Goal: Task Accomplishment & Management: Manage account settings

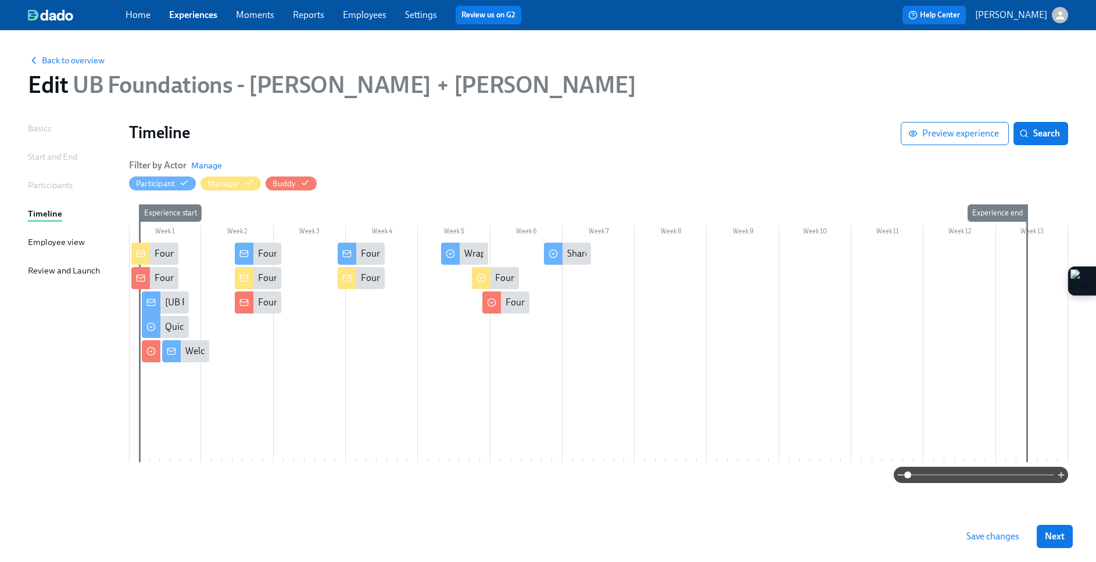
click at [532, 77] on div "Edit UB Foundations - [PERSON_NAME] + [PERSON_NAME]" at bounding box center [548, 85] width 1040 height 28
click at [79, 63] on span "Back to overview" at bounding box center [66, 61] width 77 height 12
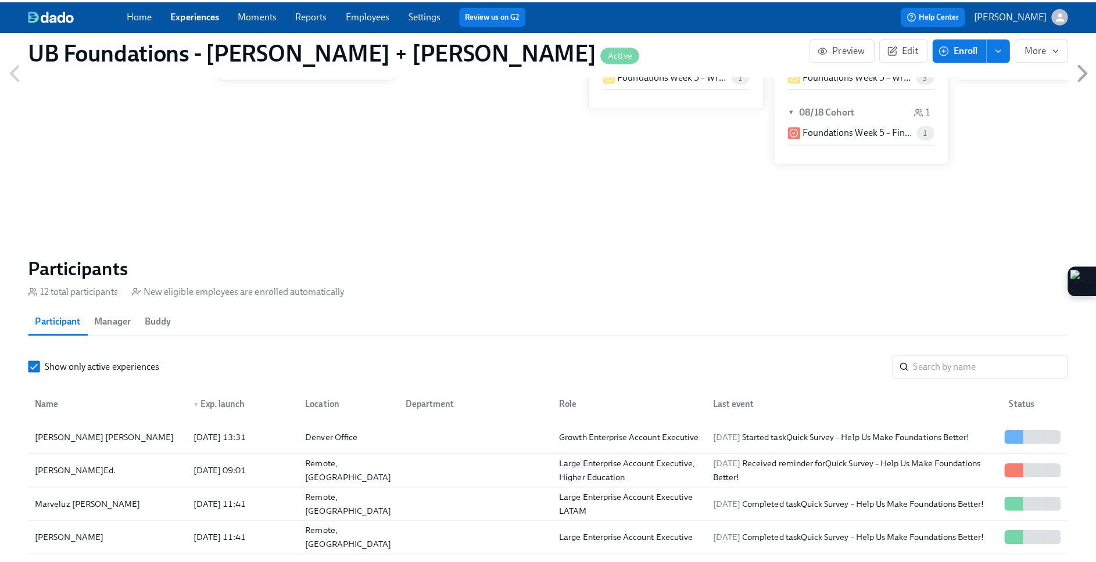
scroll to position [807, 0]
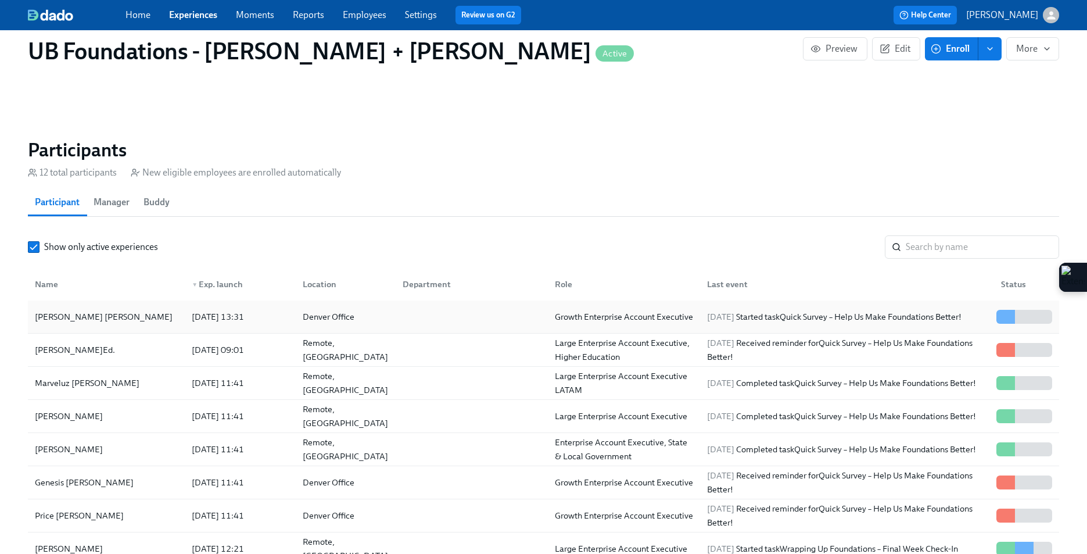
click at [62, 324] on div "[PERSON_NAME] [PERSON_NAME]" at bounding box center [106, 316] width 152 height 23
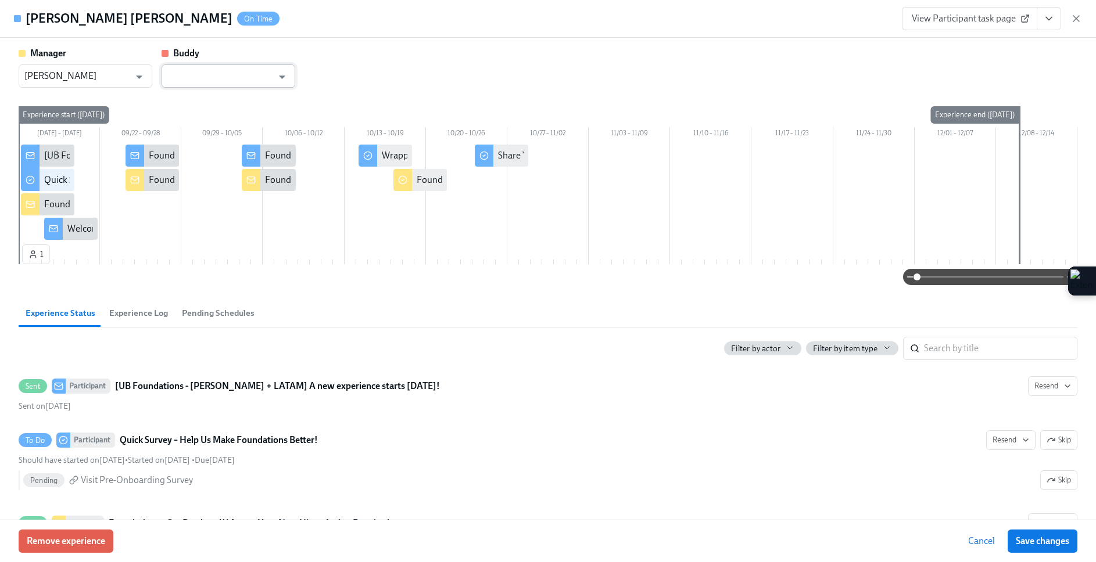
click at [238, 67] on input "text" at bounding box center [219, 75] width 105 height 23
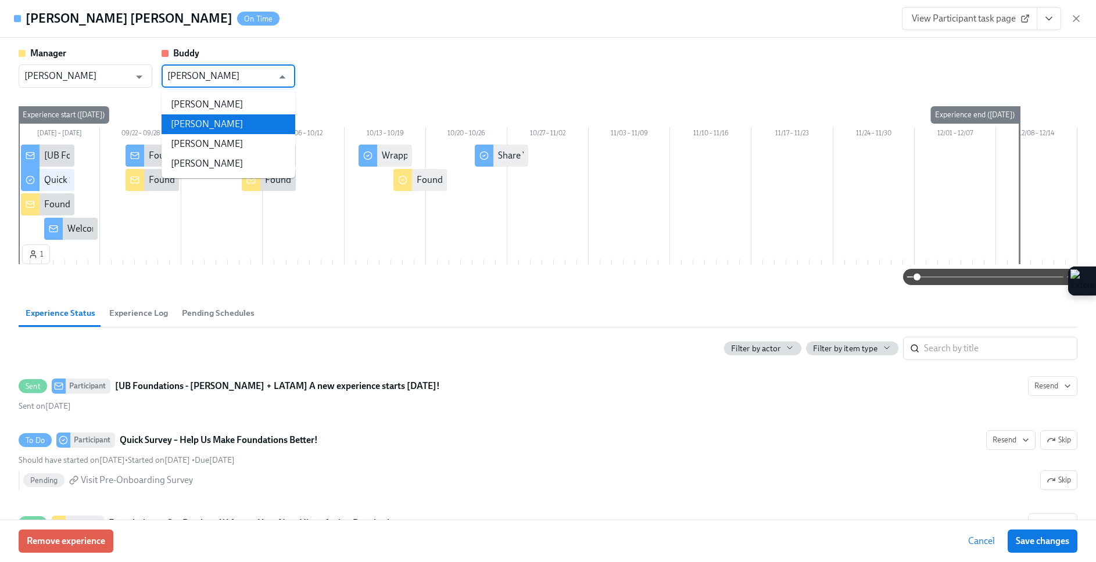
click at [243, 125] on li "[PERSON_NAME]" at bounding box center [229, 124] width 134 height 20
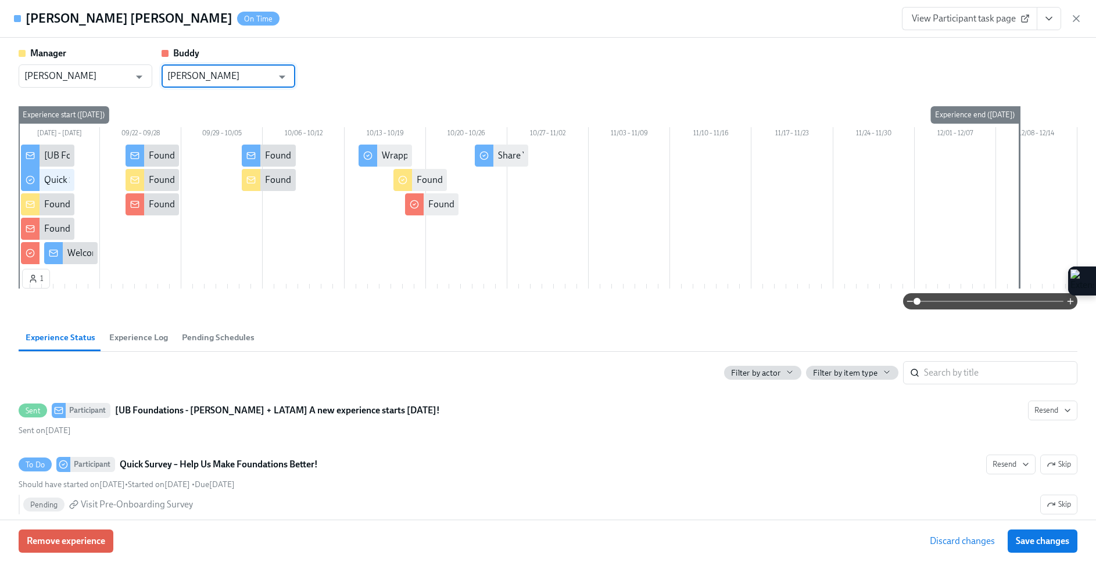
type input "[PERSON_NAME]"
click at [369, 51] on div "Manager [PERSON_NAME] ​ [PERSON_NAME] ​" at bounding box center [548, 67] width 1058 height 41
click at [1028, 548] on button "Save changes" at bounding box center [1042, 541] width 70 height 23
type input "[PERSON_NAME]"
click at [1039, 547] on button "Save changes" at bounding box center [1042, 541] width 70 height 23
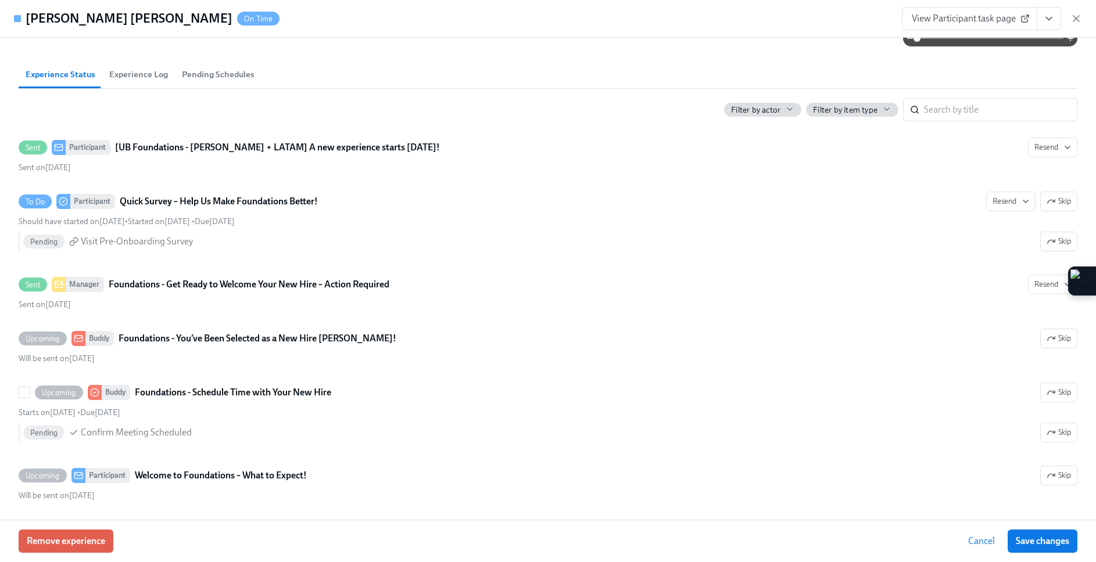
scroll to position [329, 0]
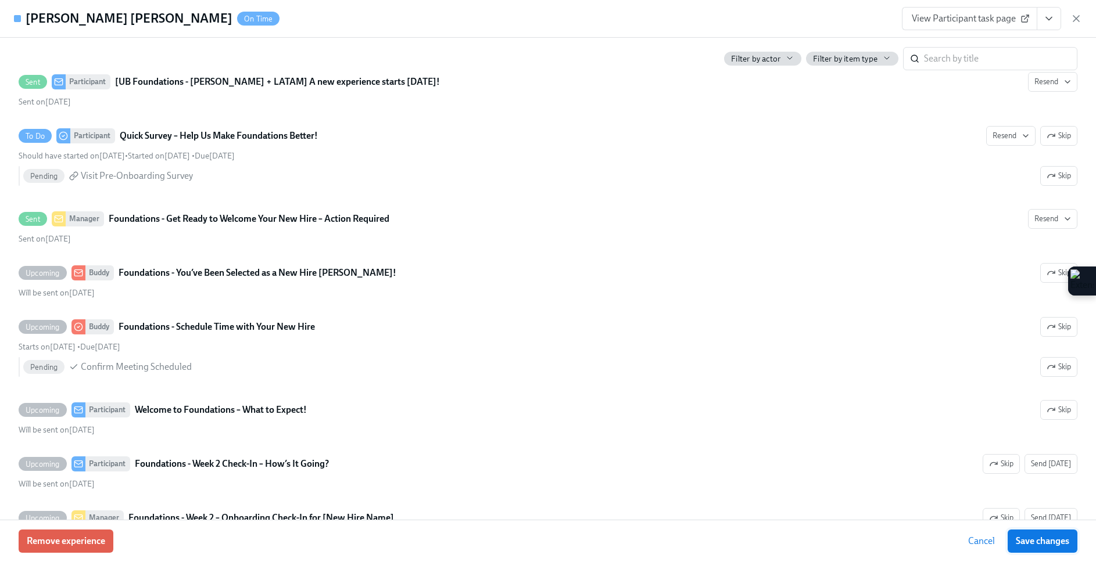
click at [1042, 547] on button "Save changes" at bounding box center [1042, 541] width 70 height 23
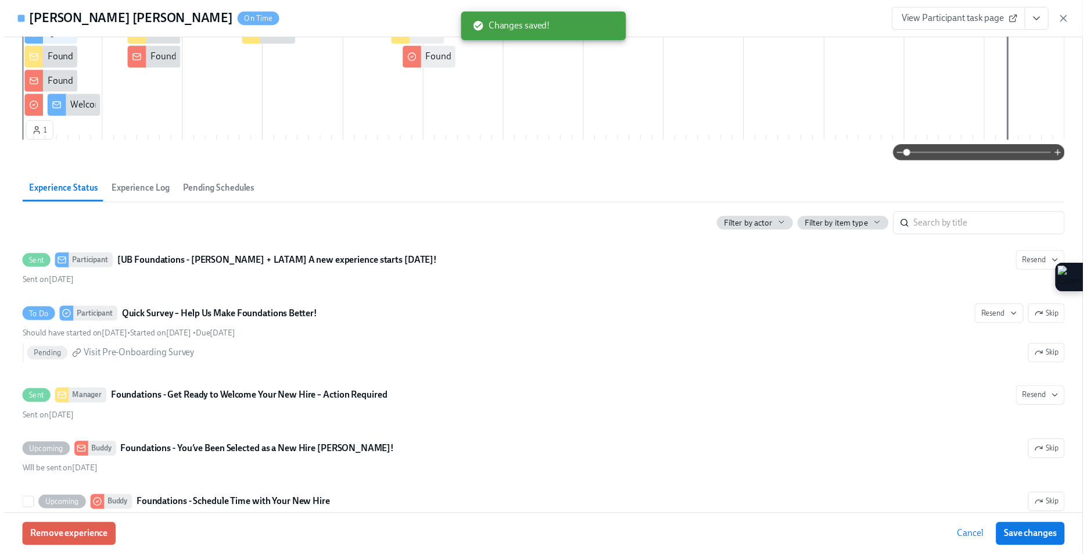
scroll to position [0, 0]
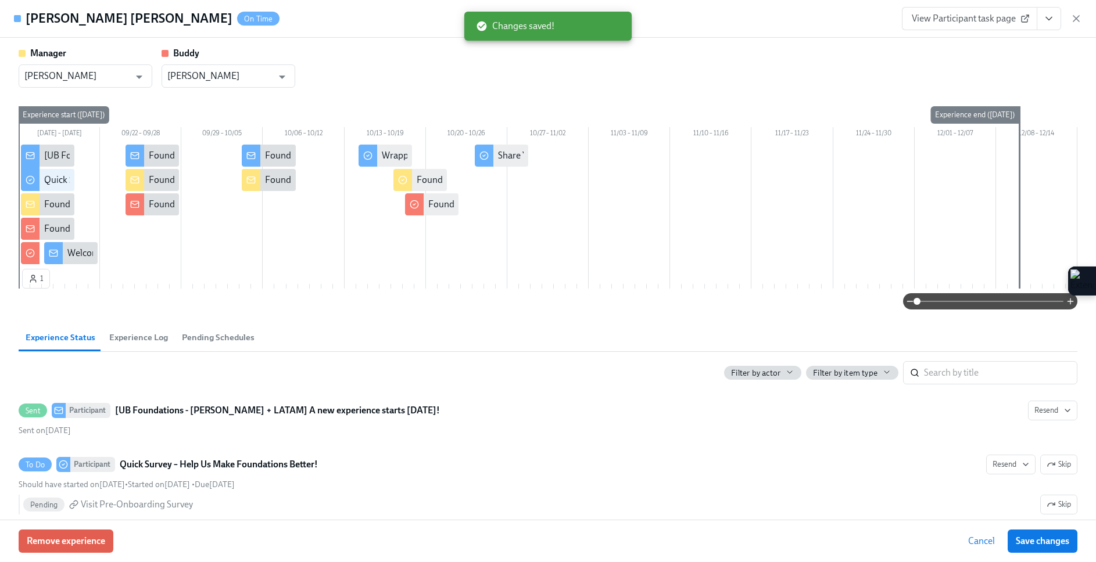
click at [1076, 17] on icon "button" at bounding box center [1076, 19] width 12 height 12
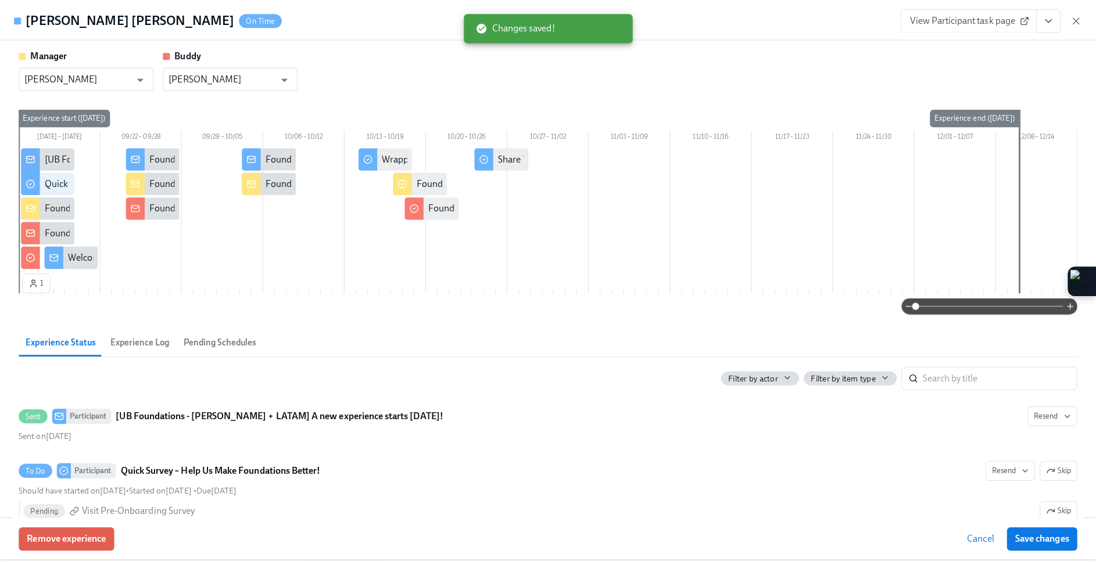
scroll to position [0, 5927]
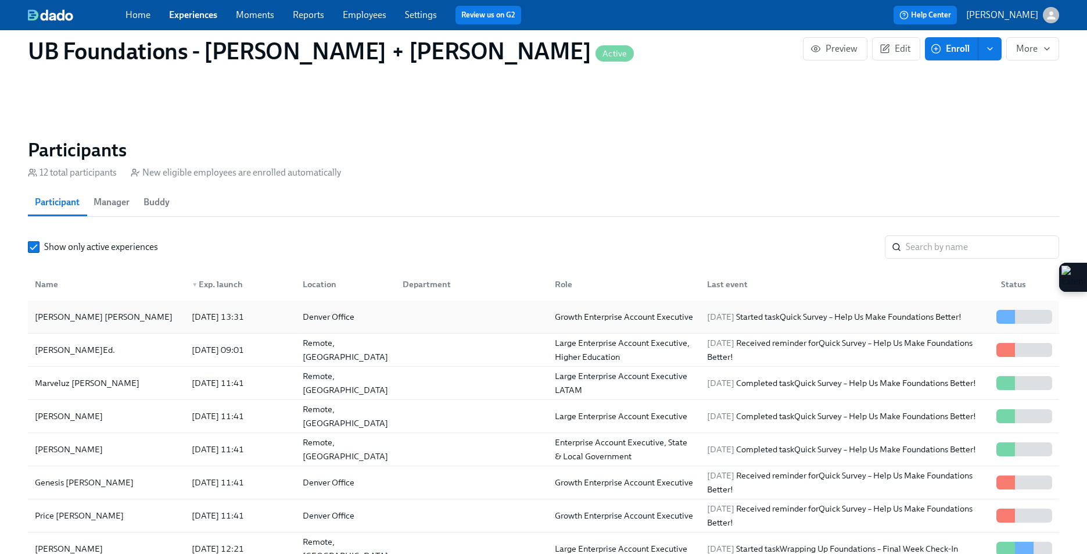
click at [410, 302] on div "[PERSON_NAME] [PERSON_NAME] [DATE] 13:31 Denver Office Growth Enterprise Accoun…" at bounding box center [543, 316] width 1031 height 33
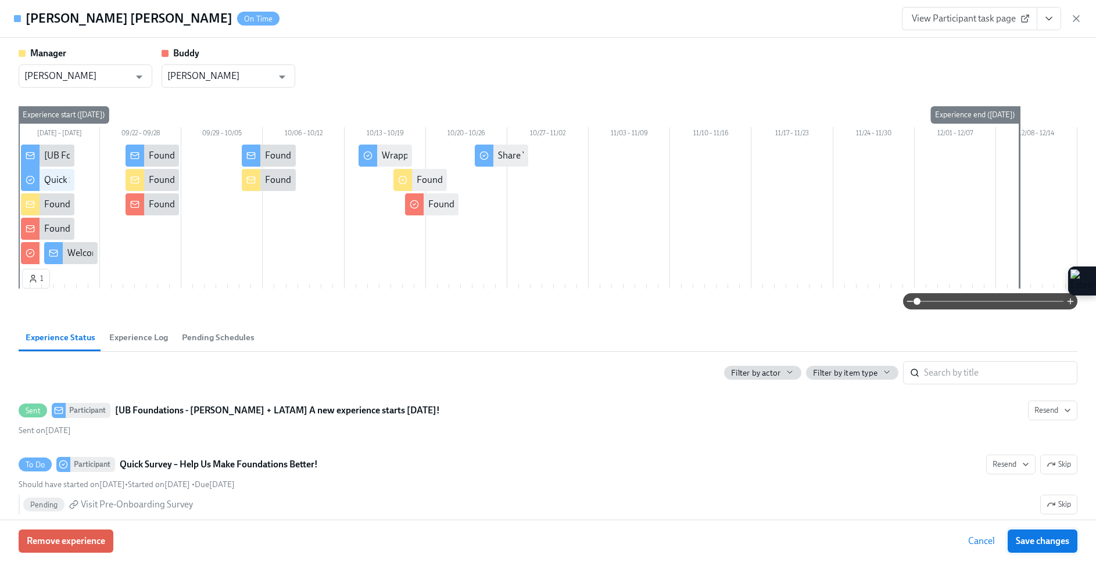
click at [1036, 547] on button "Save changes" at bounding box center [1042, 541] width 70 height 23
click at [1075, 24] on div "View Participant task page" at bounding box center [992, 18] width 180 height 23
click at [1075, 23] on icon "button" at bounding box center [1076, 19] width 12 height 12
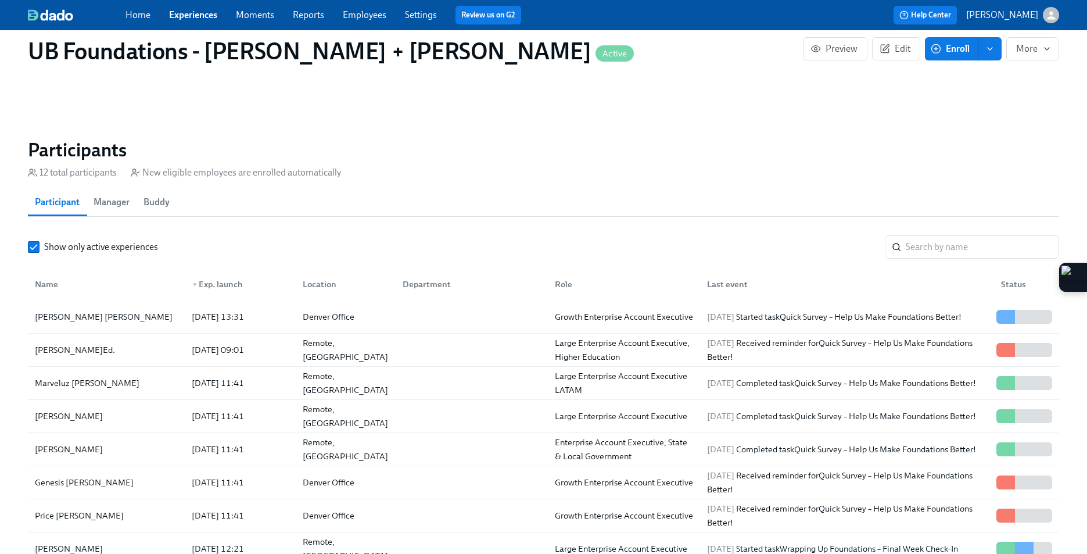
click at [152, 202] on span "Buddy" at bounding box center [156, 202] width 26 height 16
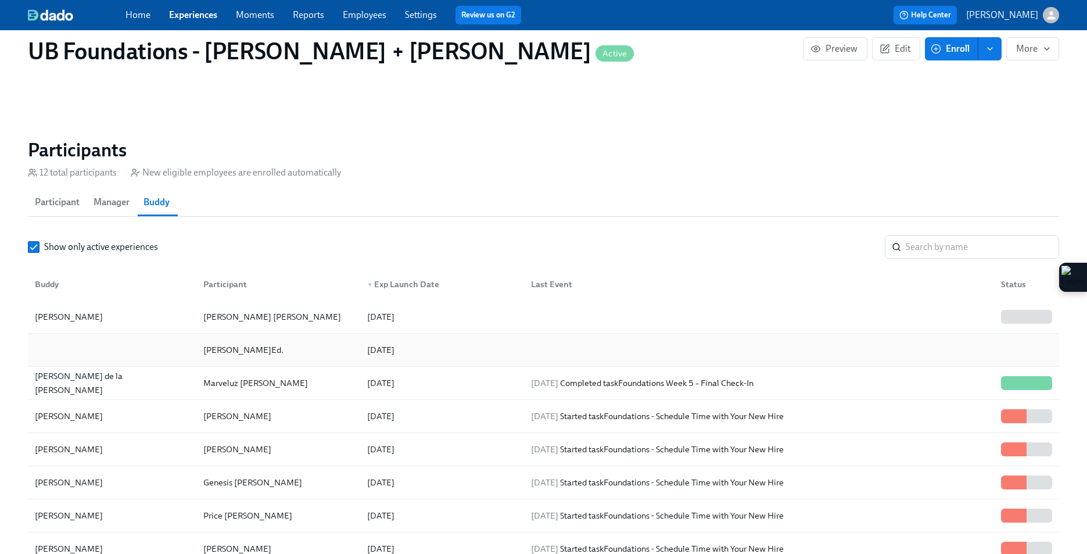
click at [94, 357] on div at bounding box center [112, 349] width 164 height 23
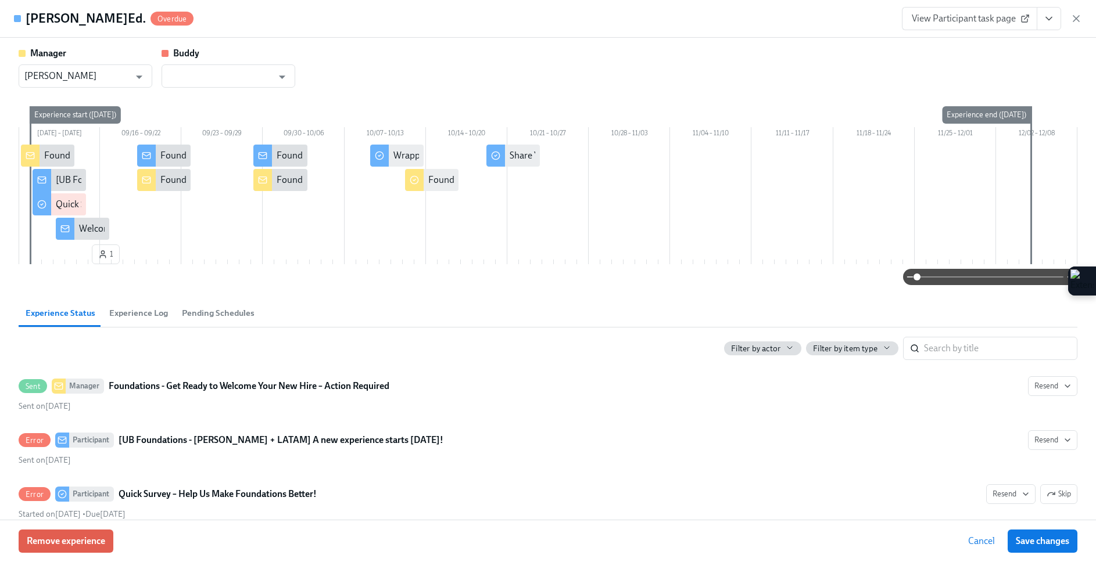
click at [74, 554] on div "Remove experience Cancel Save changes" at bounding box center [548, 541] width 1096 height 42
click at [74, 547] on span "Remove experience" at bounding box center [66, 542] width 78 height 12
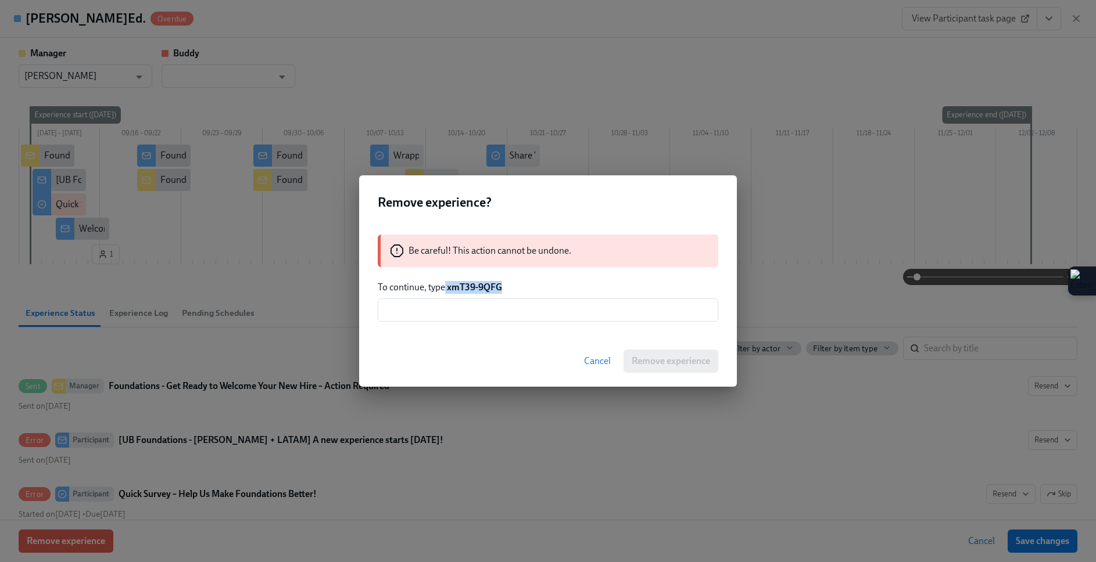
drag, startPoint x: 510, startPoint y: 288, endPoint x: 447, endPoint y: 286, distance: 62.8
click at [446, 284] on p "To continue, type xmT39-9QFG" at bounding box center [548, 287] width 340 height 13
copy strong "xmT39-9QFG"
drag, startPoint x: 449, startPoint y: 286, endPoint x: 443, endPoint y: 315, distance: 29.7
click at [443, 316] on div "Be careful! This action cannot be undone. To continue, type xmT39-9QFG ​" at bounding box center [548, 278] width 378 height 115
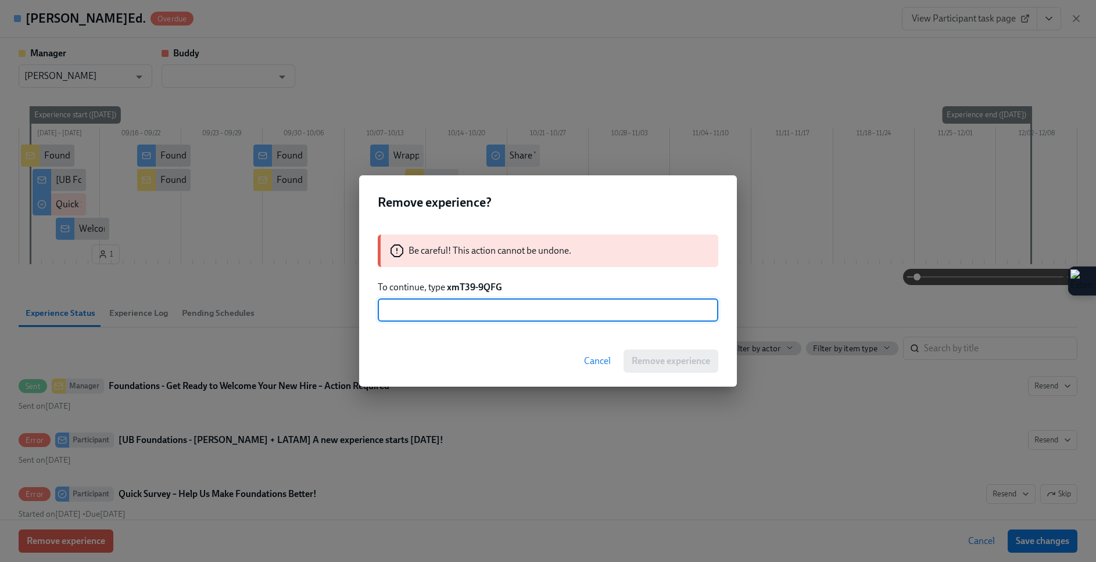
paste input "xmT39-9QFG"
type input "xmT39-9QFG"
click at [690, 363] on span "Remove experience" at bounding box center [670, 362] width 78 height 12
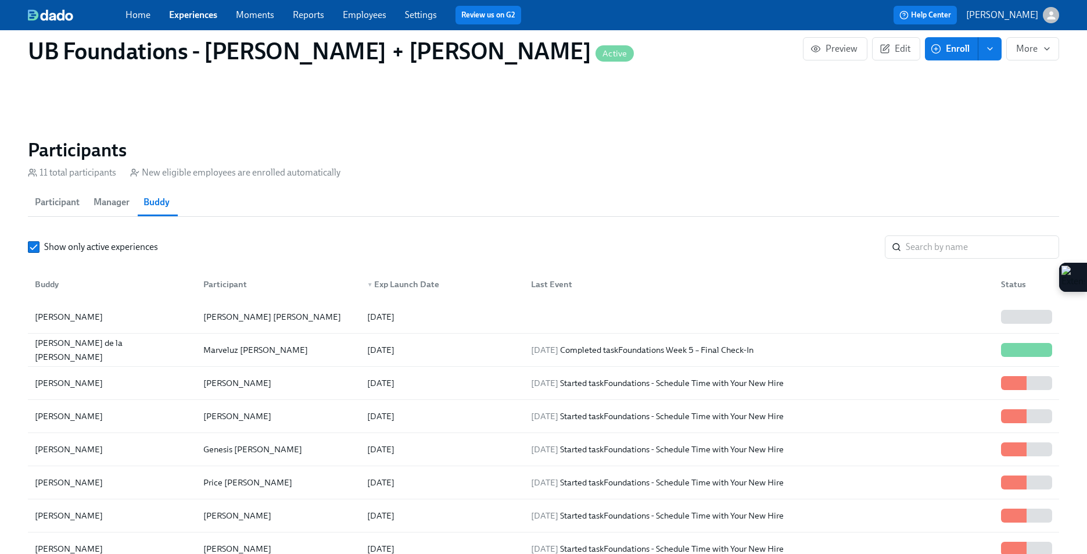
scroll to position [0, 4825]
click at [54, 203] on span "Participant" at bounding box center [57, 202] width 45 height 16
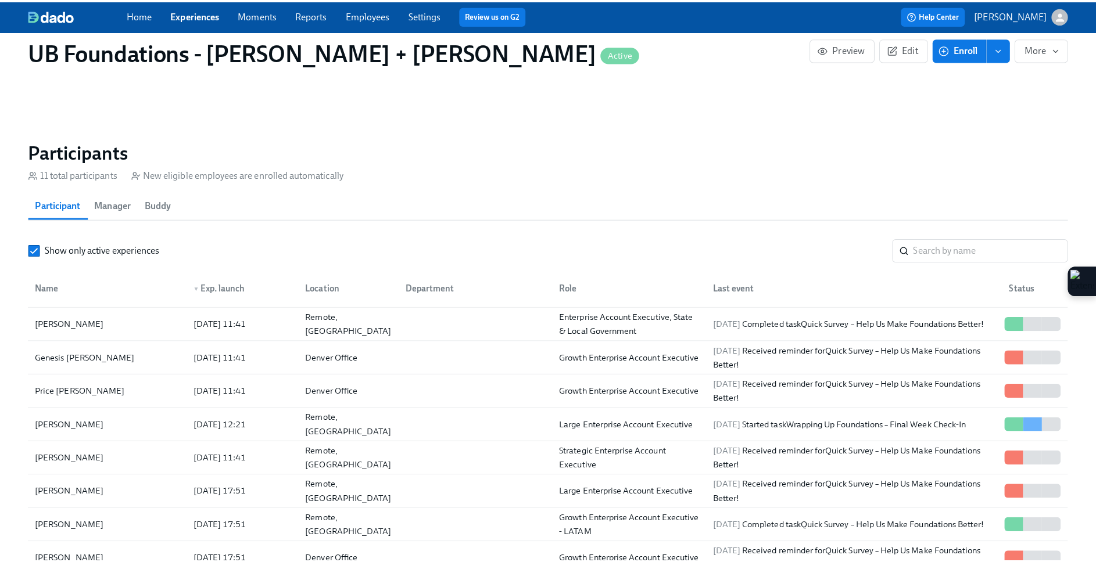
scroll to position [110, 0]
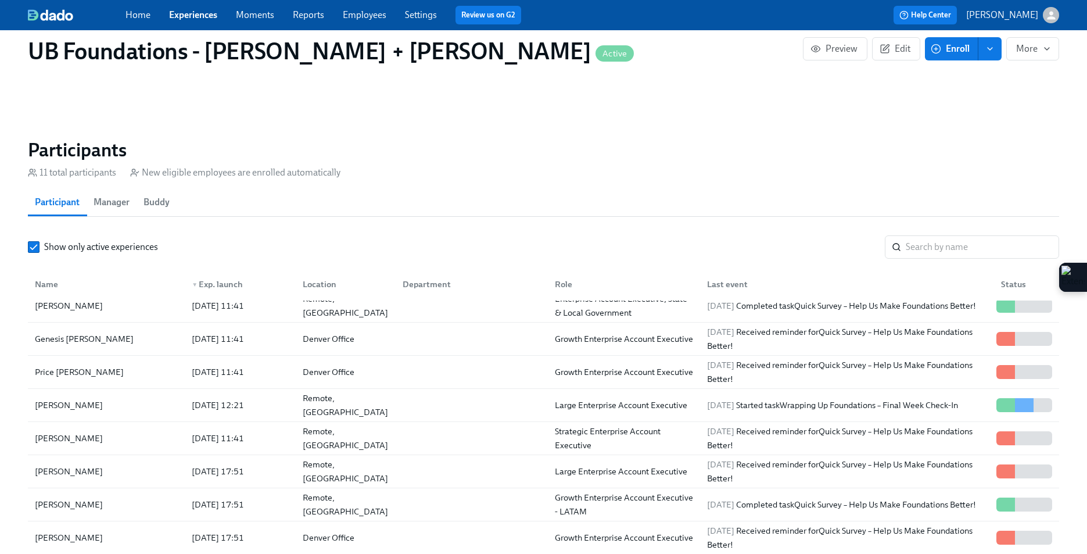
click at [225, 329] on div "[DATE] 11:41" at bounding box center [237, 338] width 111 height 23
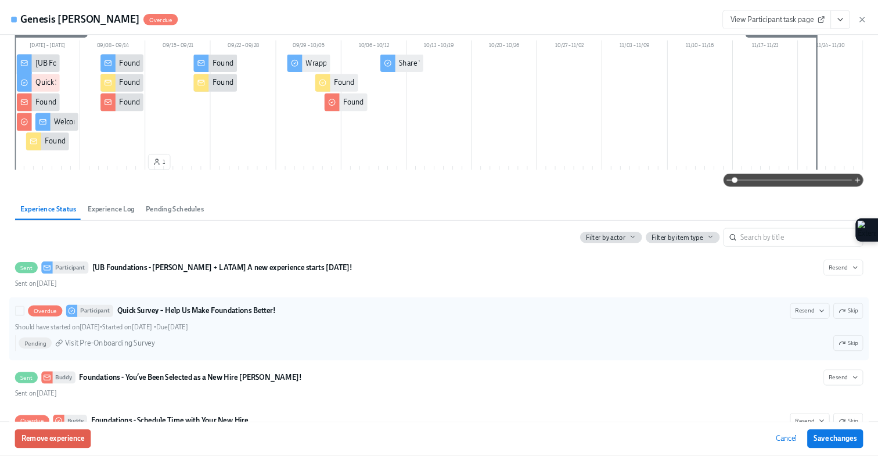
scroll to position [88, 0]
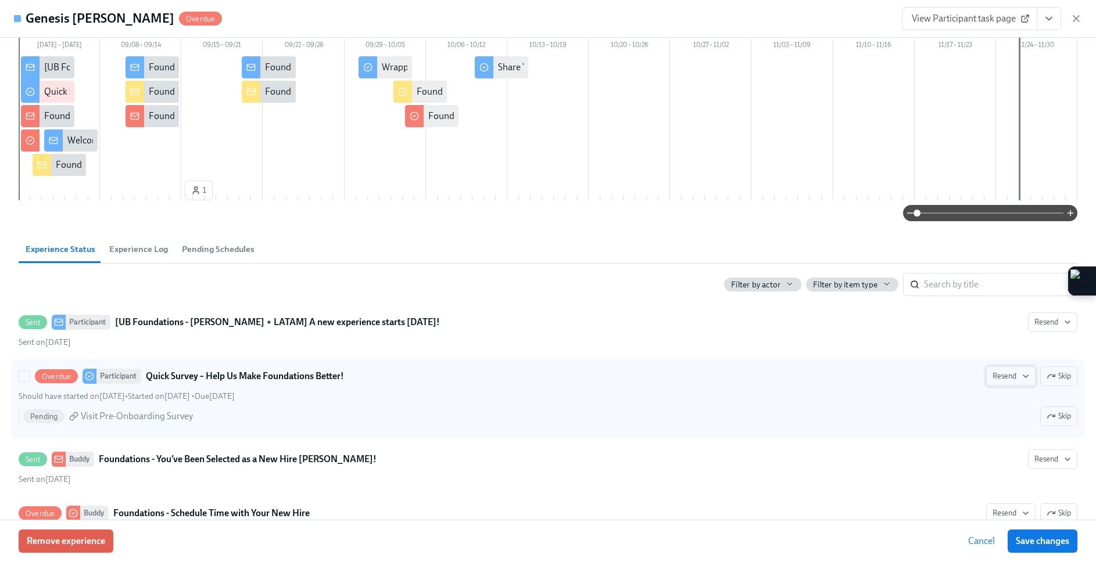
click at [992, 378] on span "Resend" at bounding box center [1010, 377] width 37 height 12
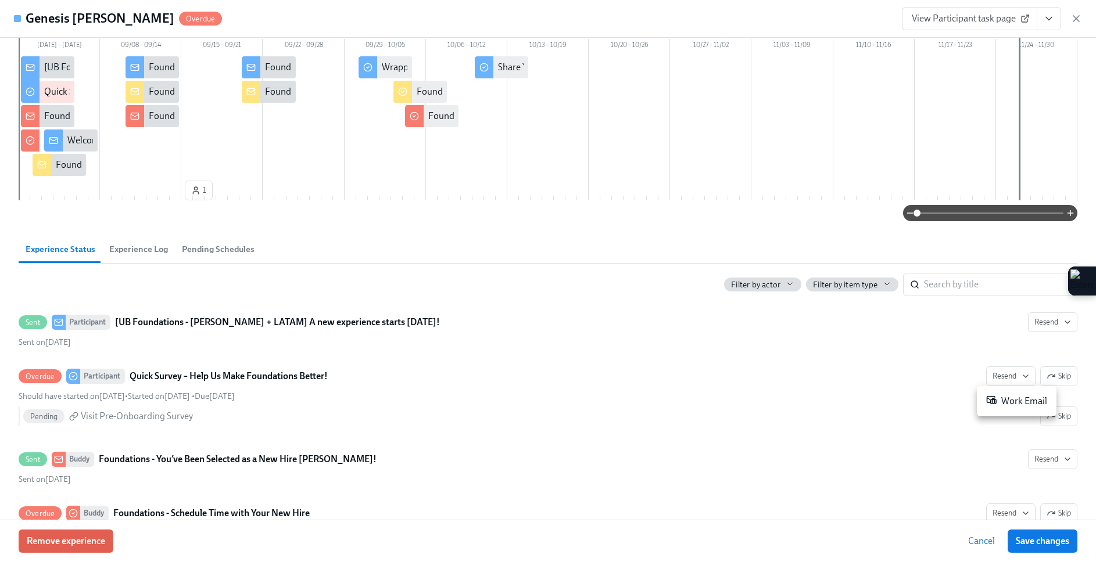
click at [998, 394] on div "Work Email" at bounding box center [1016, 401] width 61 height 14
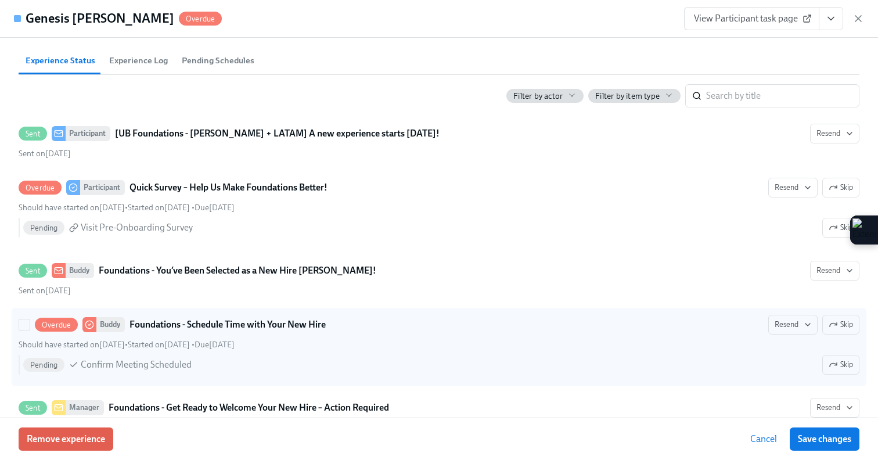
scroll to position [281, 0]
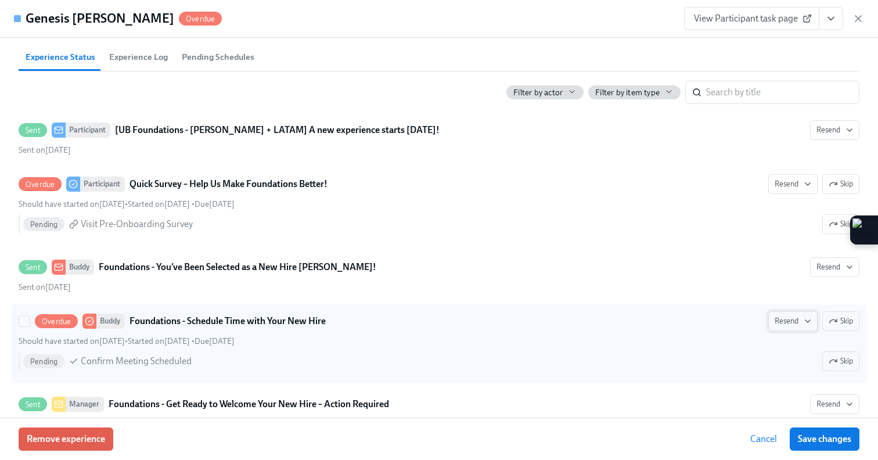
click at [780, 325] on span "Resend" at bounding box center [793, 321] width 37 height 12
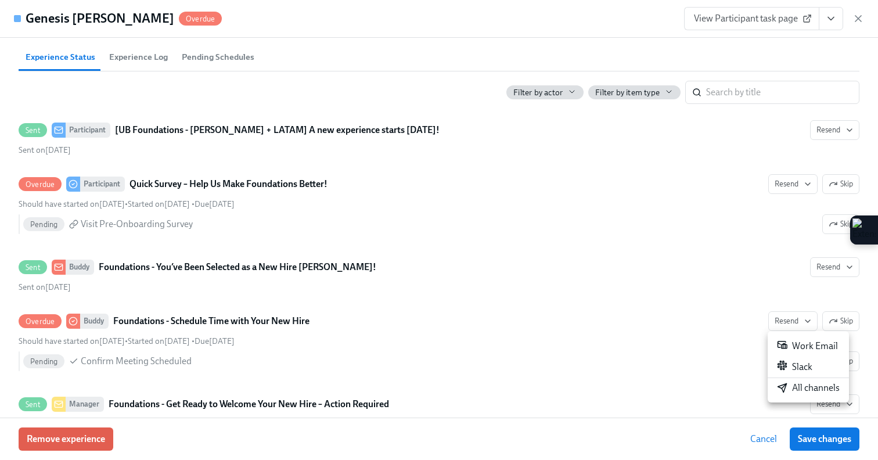
click at [801, 361] on div "Slack" at bounding box center [794, 367] width 35 height 14
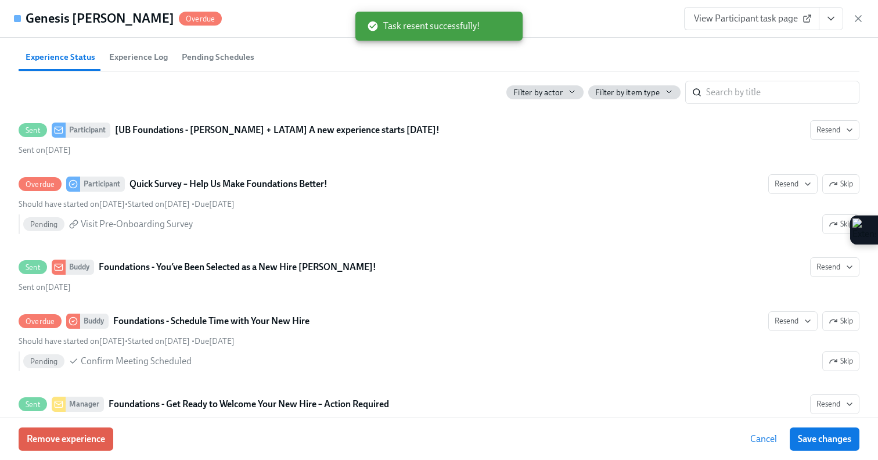
scroll to position [0, 5033]
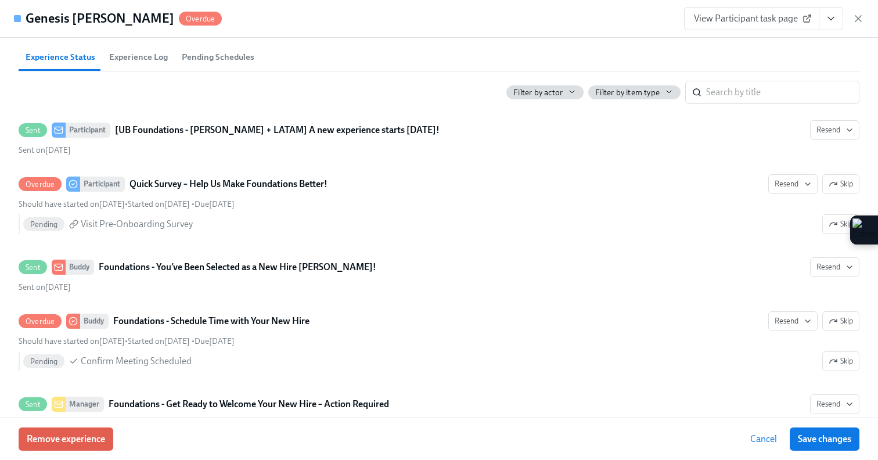
click at [756, 435] on span "Cancel" at bounding box center [764, 439] width 27 height 12
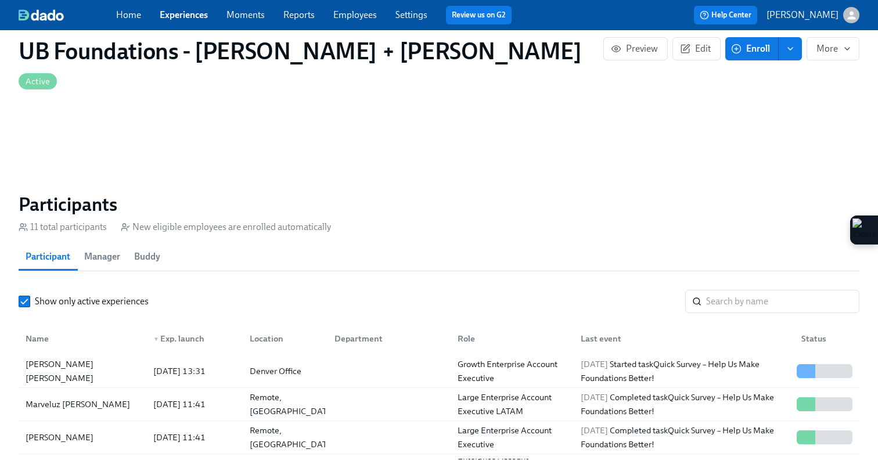
scroll to position [763, 0]
click at [202, 364] on div "[DATE] 13:31" at bounding box center [180, 371] width 62 height 14
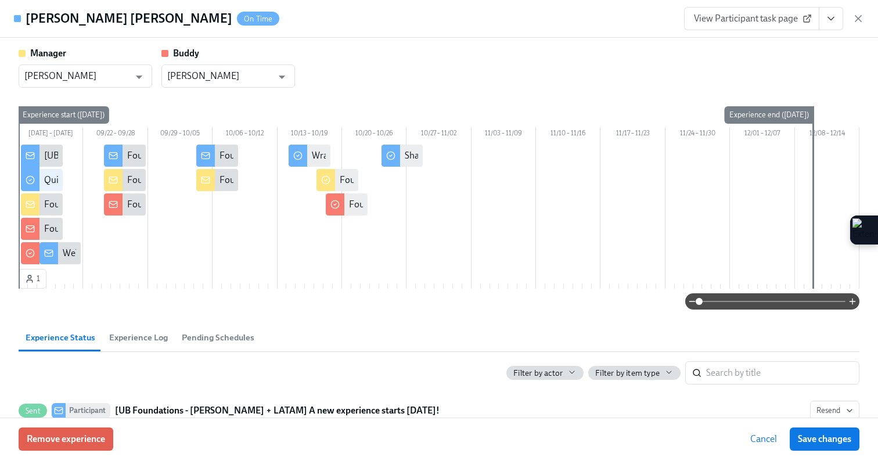
click at [140, 336] on span "Experience Log" at bounding box center [138, 337] width 59 height 13
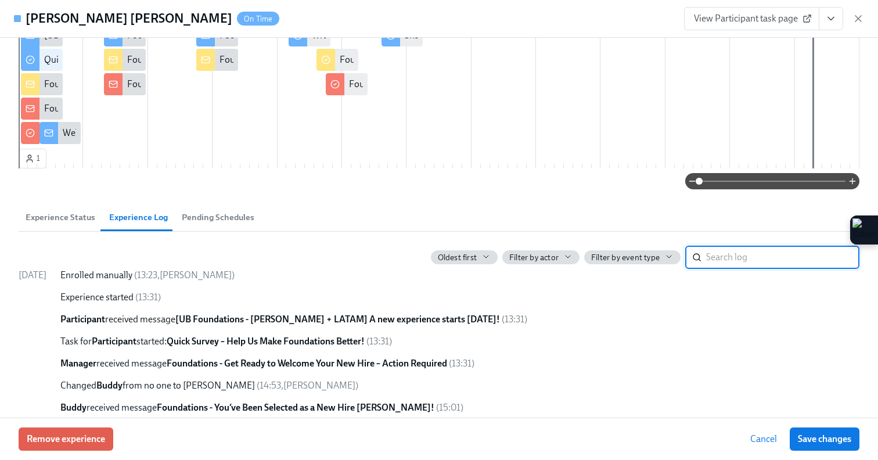
scroll to position [121, 0]
click at [50, 212] on span "Experience Status" at bounding box center [61, 216] width 70 height 13
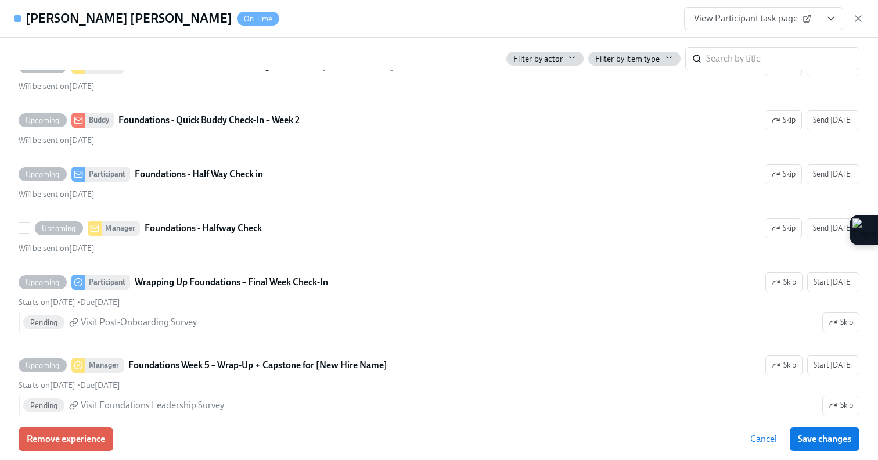
scroll to position [0, 0]
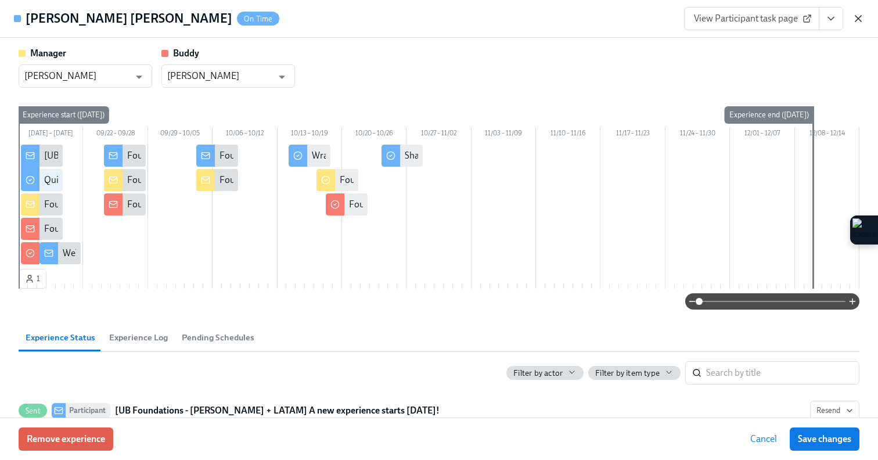
click at [855, 17] on icon "button" at bounding box center [859, 19] width 12 height 12
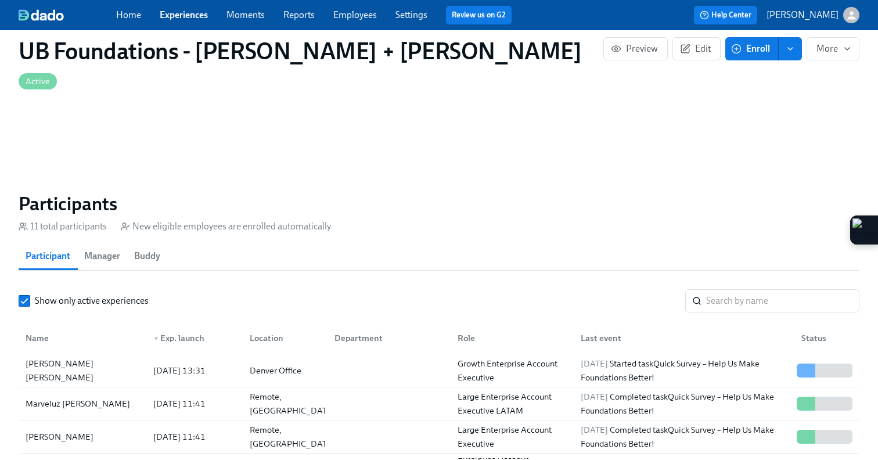
click at [137, 248] on span "Buddy" at bounding box center [147, 256] width 26 height 16
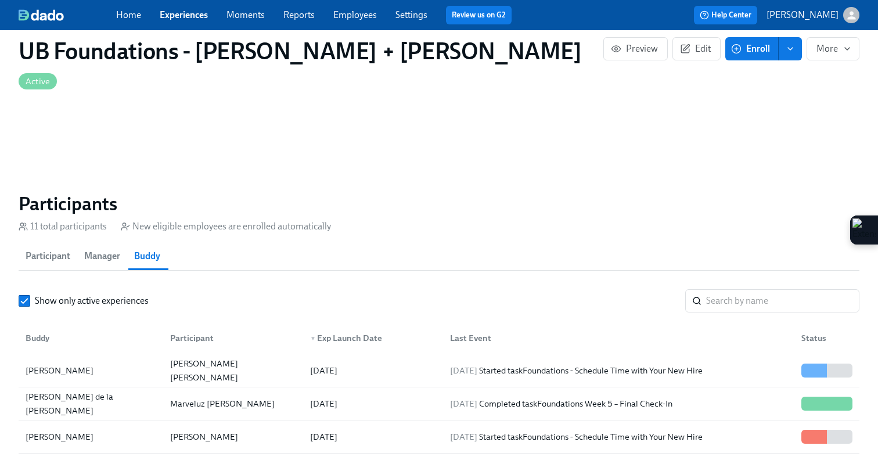
click at [171, 9] on span "Experiences" at bounding box center [184, 15] width 48 height 13
click at [170, 13] on link "Experiences" at bounding box center [184, 14] width 48 height 11
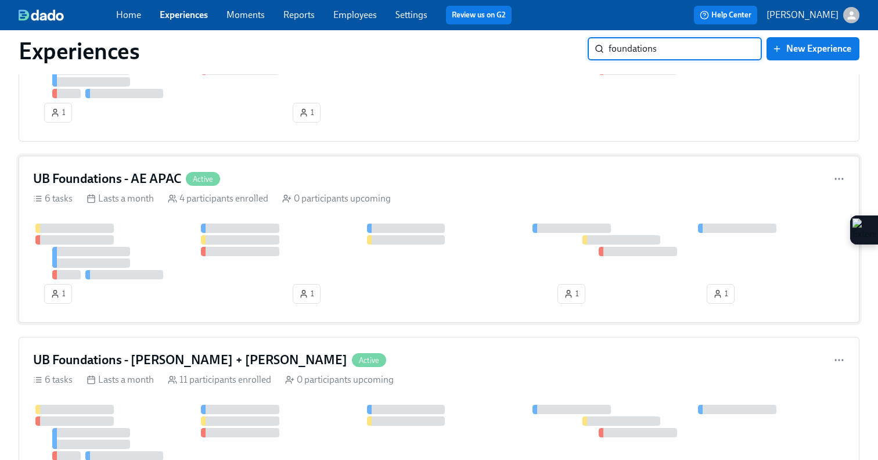
scroll to position [494, 0]
type input "foundations"
click at [430, 351] on div "UB Foundations - [PERSON_NAME] + LATAM Active" at bounding box center [439, 358] width 812 height 17
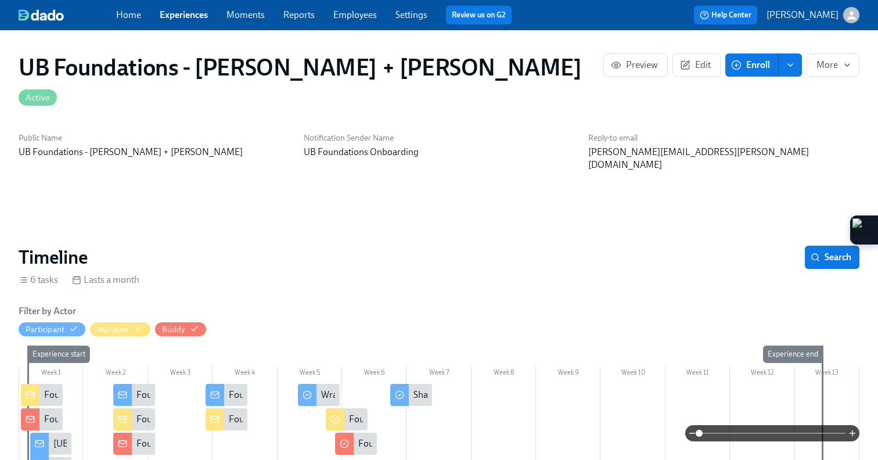
scroll to position [0, 2382]
click at [36, 408] on div at bounding box center [30, 419] width 19 height 22
